Goal: Find specific page/section: Find specific page/section

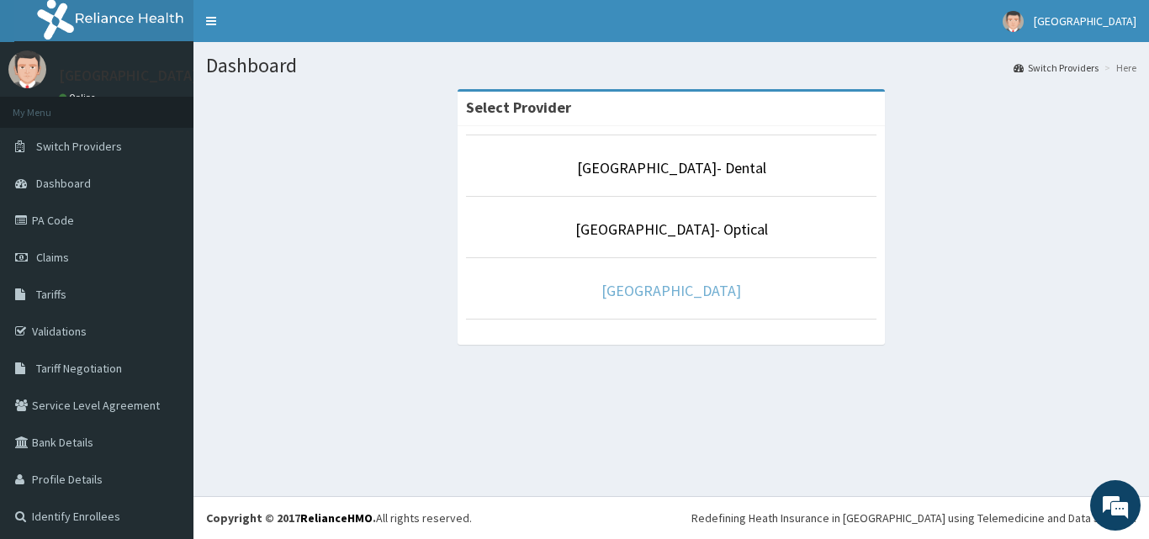
click at [637, 288] on link "[GEOGRAPHIC_DATA]" at bounding box center [671, 290] width 140 height 19
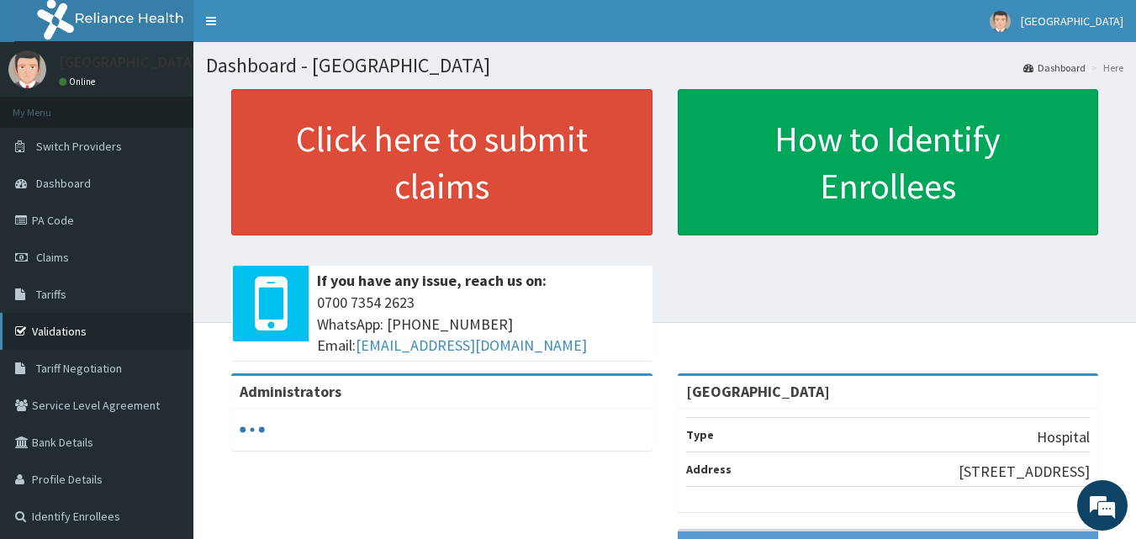
click at [45, 333] on link "Validations" at bounding box center [96, 331] width 193 height 37
